Goal: Find specific page/section: Find specific page/section

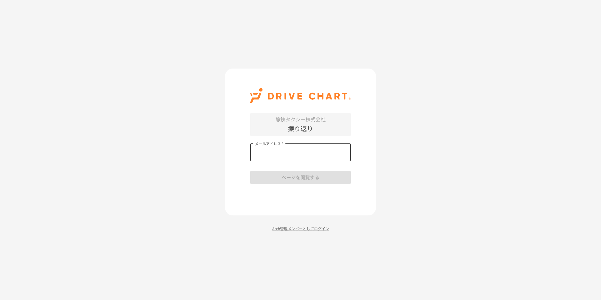
click at [319, 154] on input "メールアドレス   *" at bounding box center [300, 153] width 101 height 18
type input "**********"
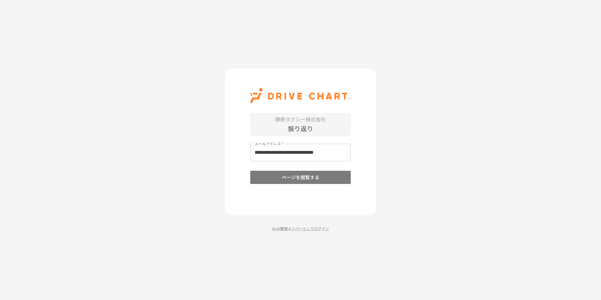
click at [290, 178] on button "ページを閲覧する" at bounding box center [300, 177] width 101 height 13
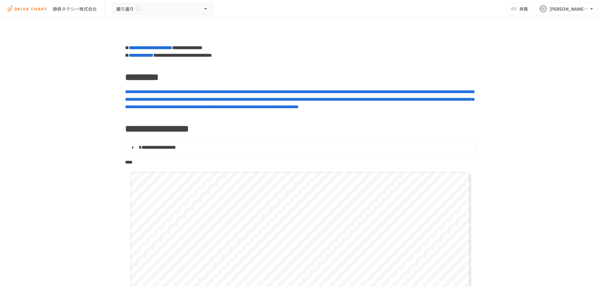
click at [220, 108] on span "**********" at bounding box center [299, 99] width 349 height 20
